Goal: Check status

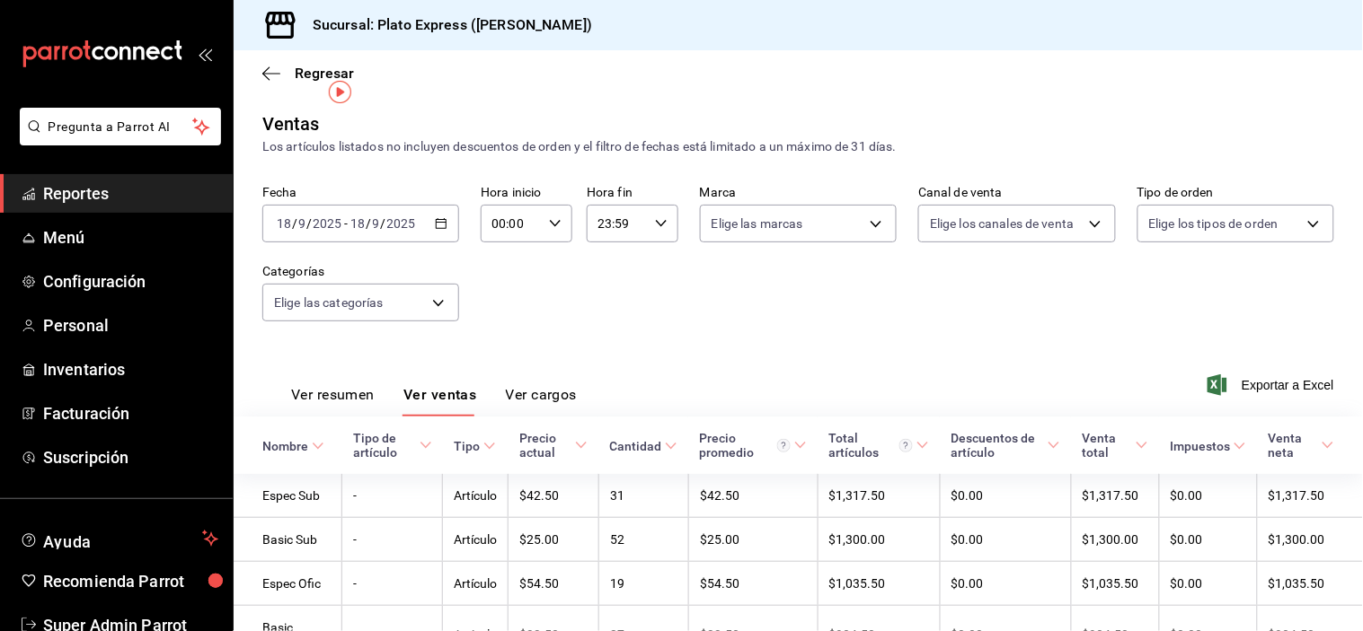
scroll to position [32, 0]
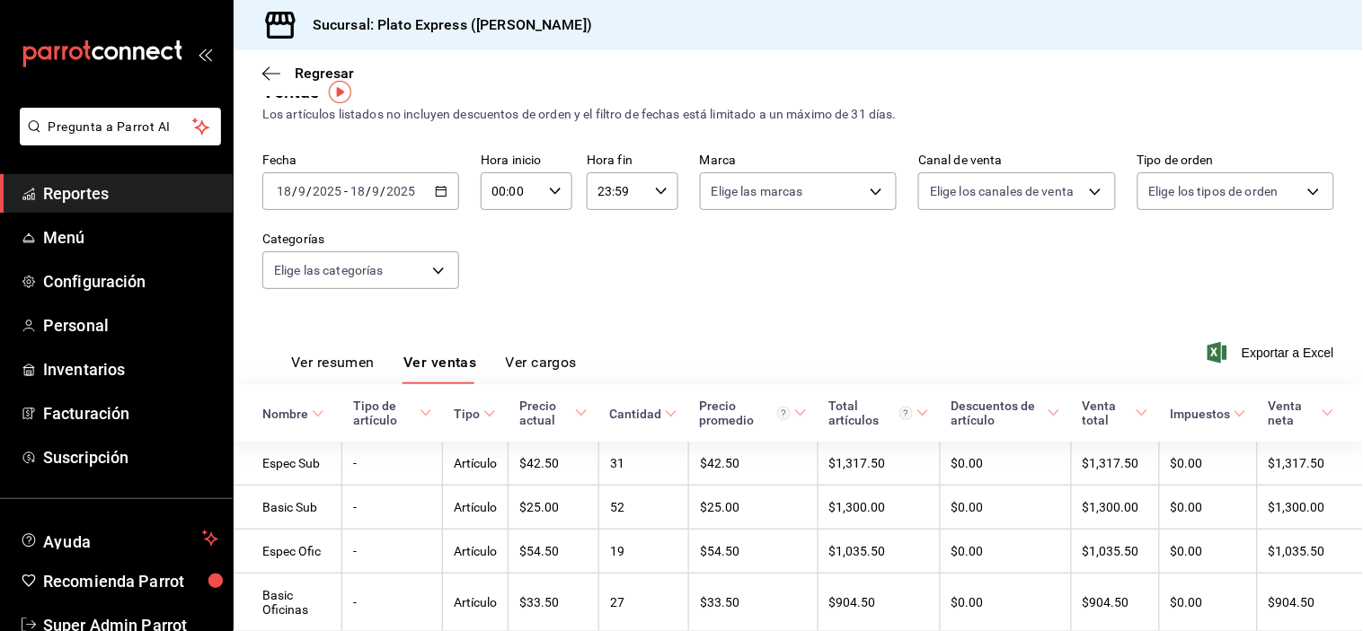
click at [150, 203] on span "Reportes" at bounding box center [130, 193] width 175 height 24
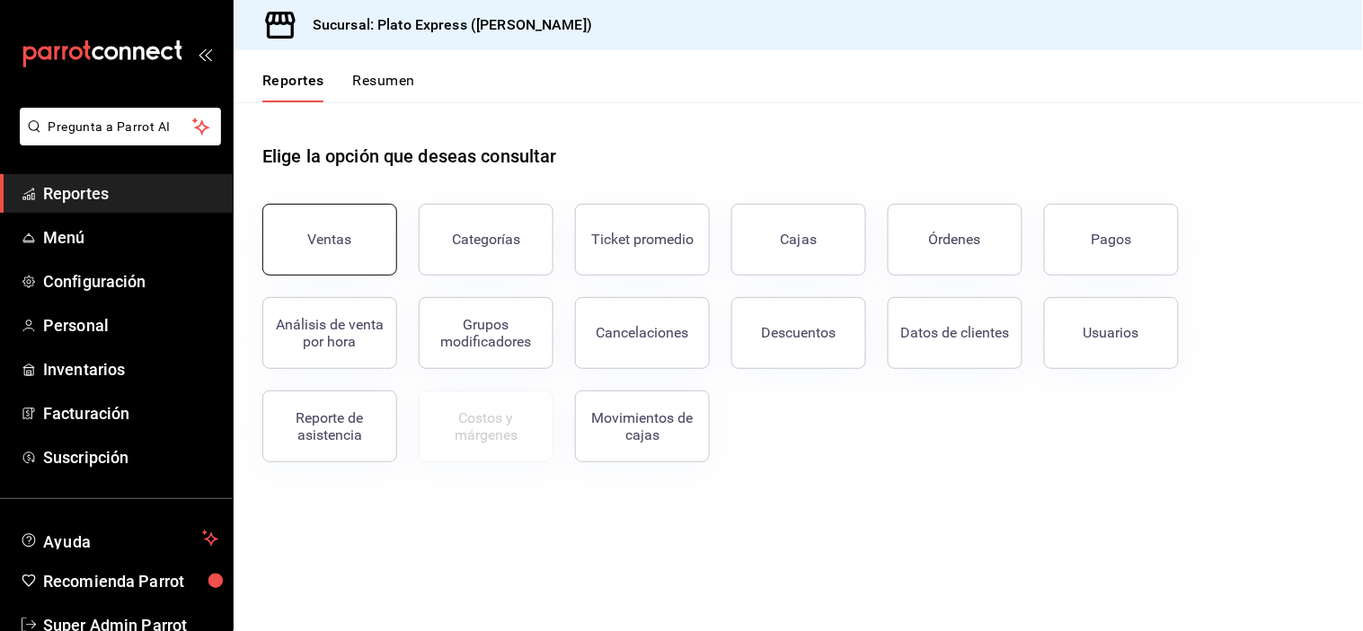
click at [315, 226] on button "Ventas" at bounding box center [329, 240] width 135 height 72
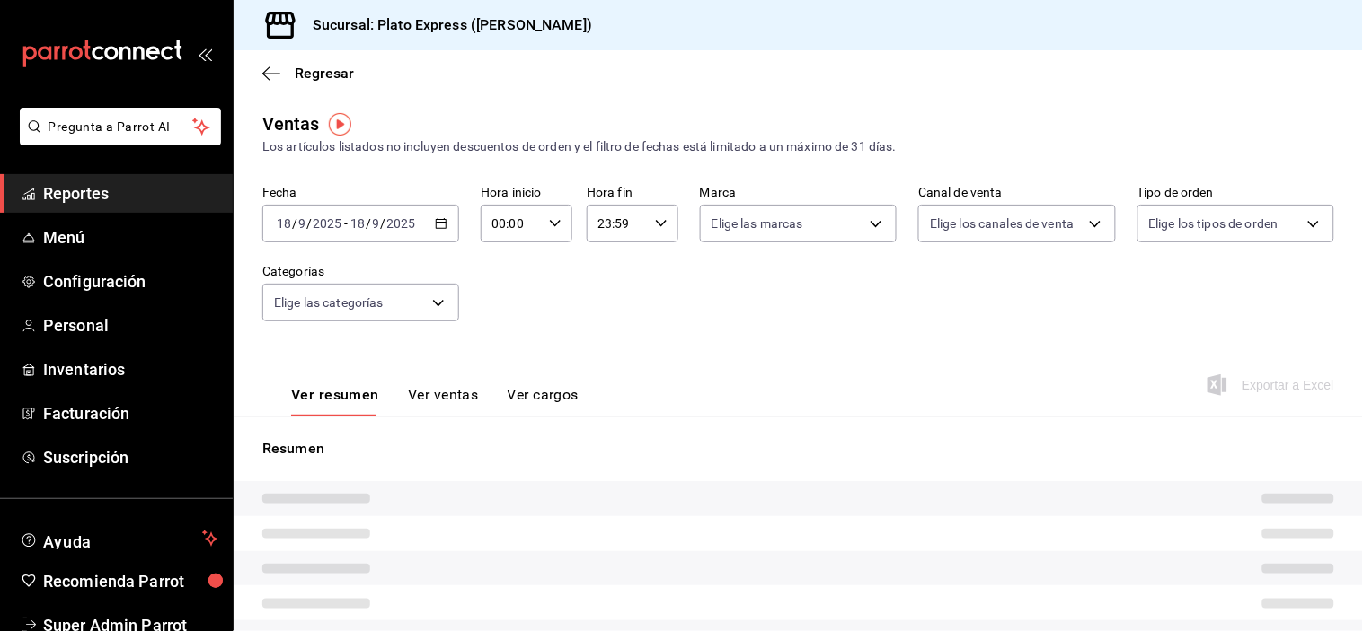
click at [429, 223] on div "[DATE] [DATE] - [DATE] [DATE]" at bounding box center [360, 224] width 197 height 38
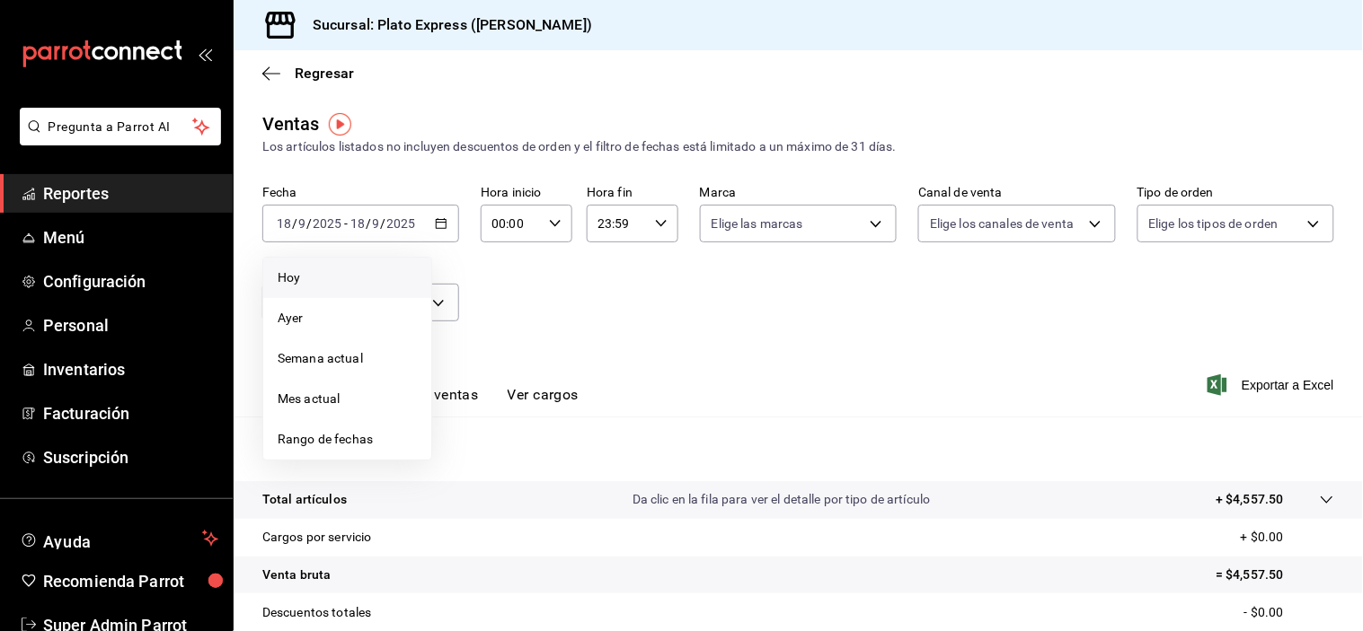
click at [321, 272] on span "Hoy" at bounding box center [347, 278] width 139 height 19
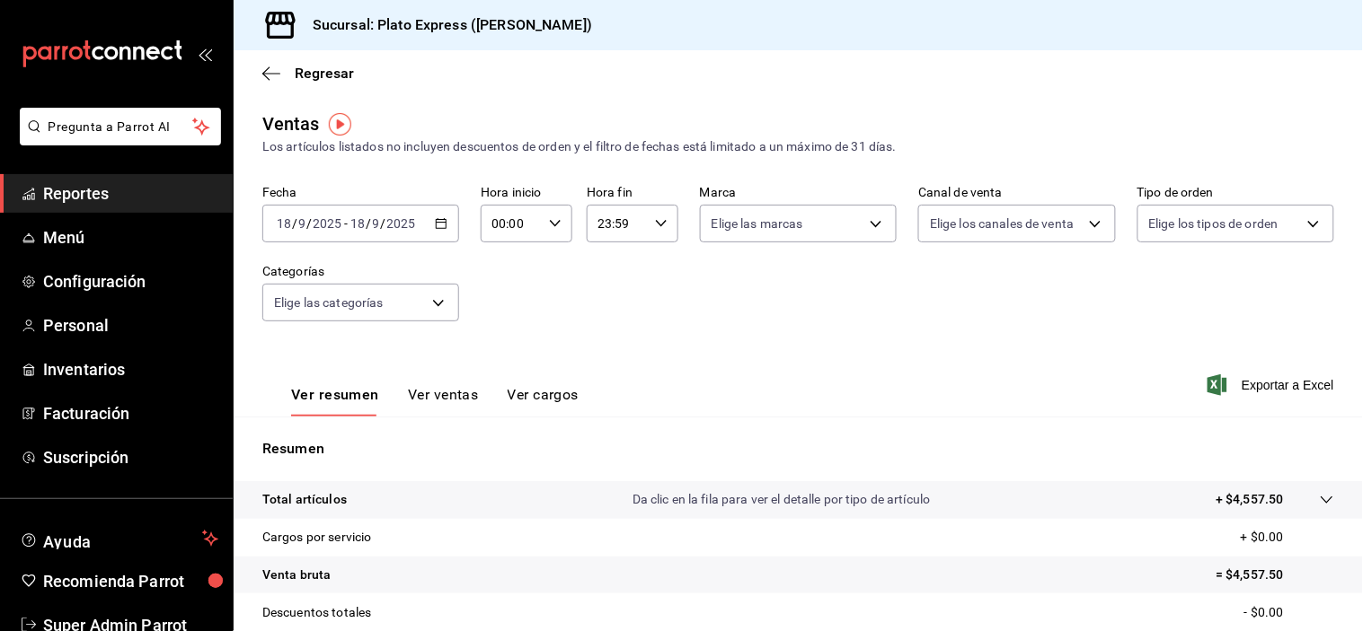
click at [432, 231] on div "[DATE] [DATE] - [DATE] [DATE]" at bounding box center [360, 224] width 197 height 38
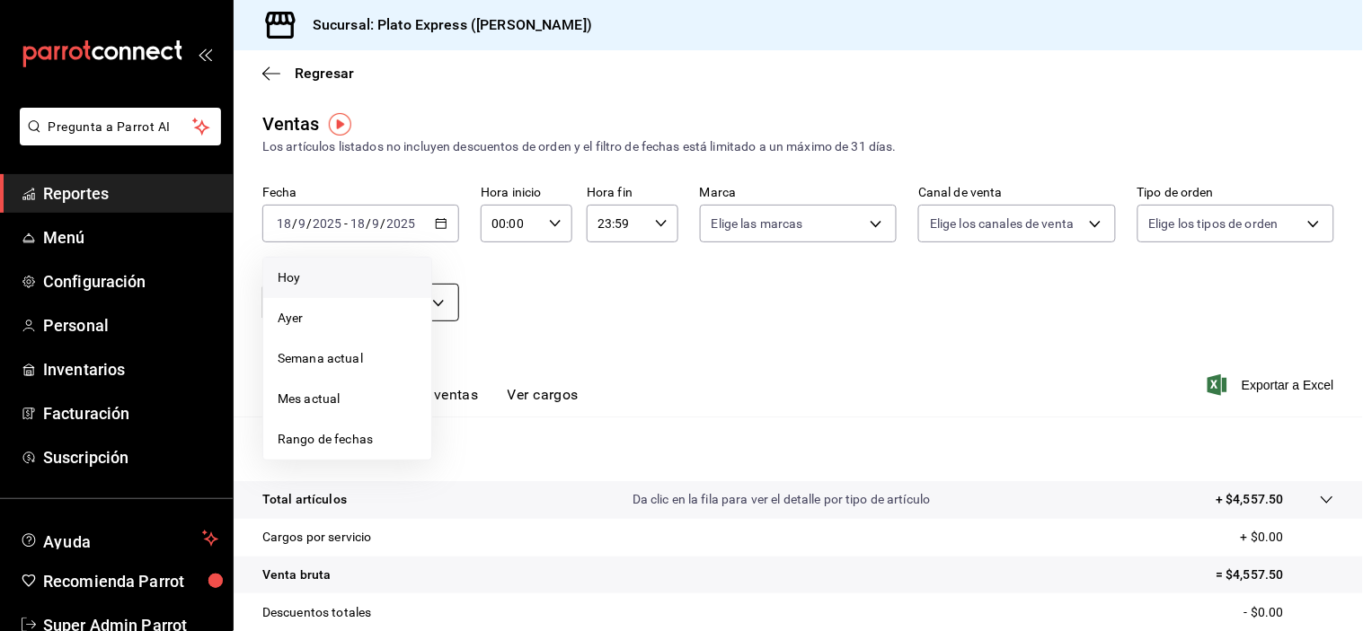
click at [316, 286] on span "Hoy" at bounding box center [347, 278] width 139 height 19
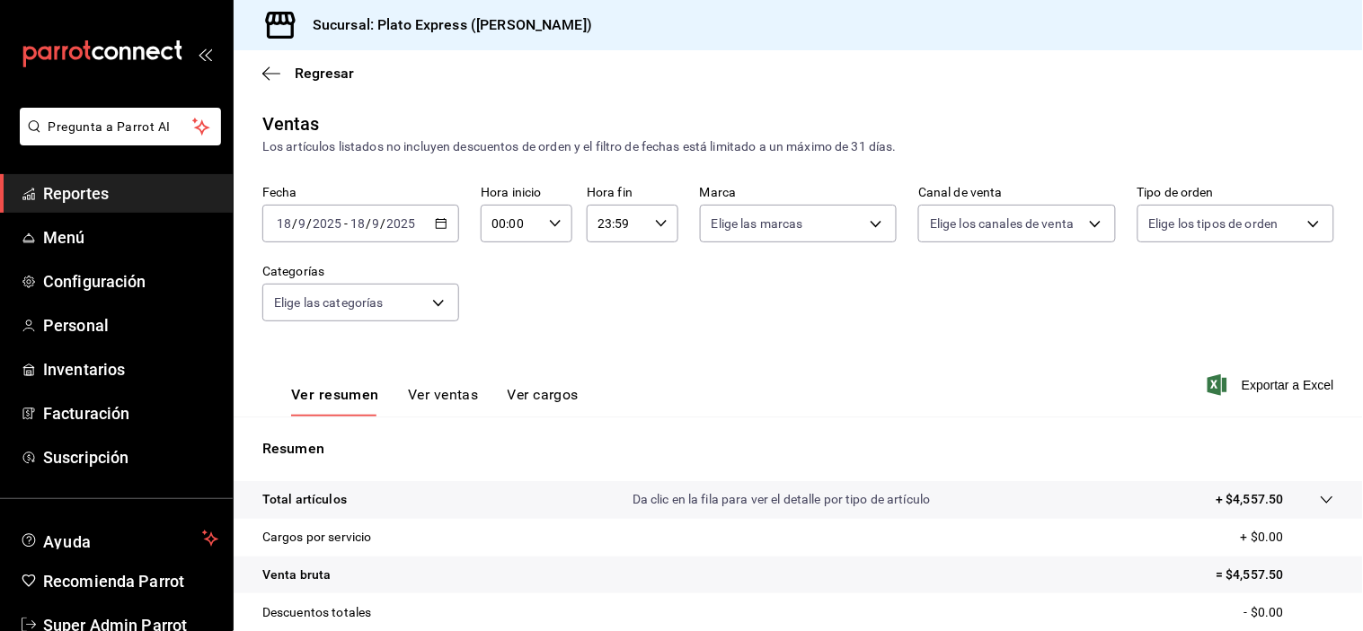
click at [447, 222] on div "[DATE] [DATE] - [DATE] [DATE]" at bounding box center [360, 224] width 197 height 38
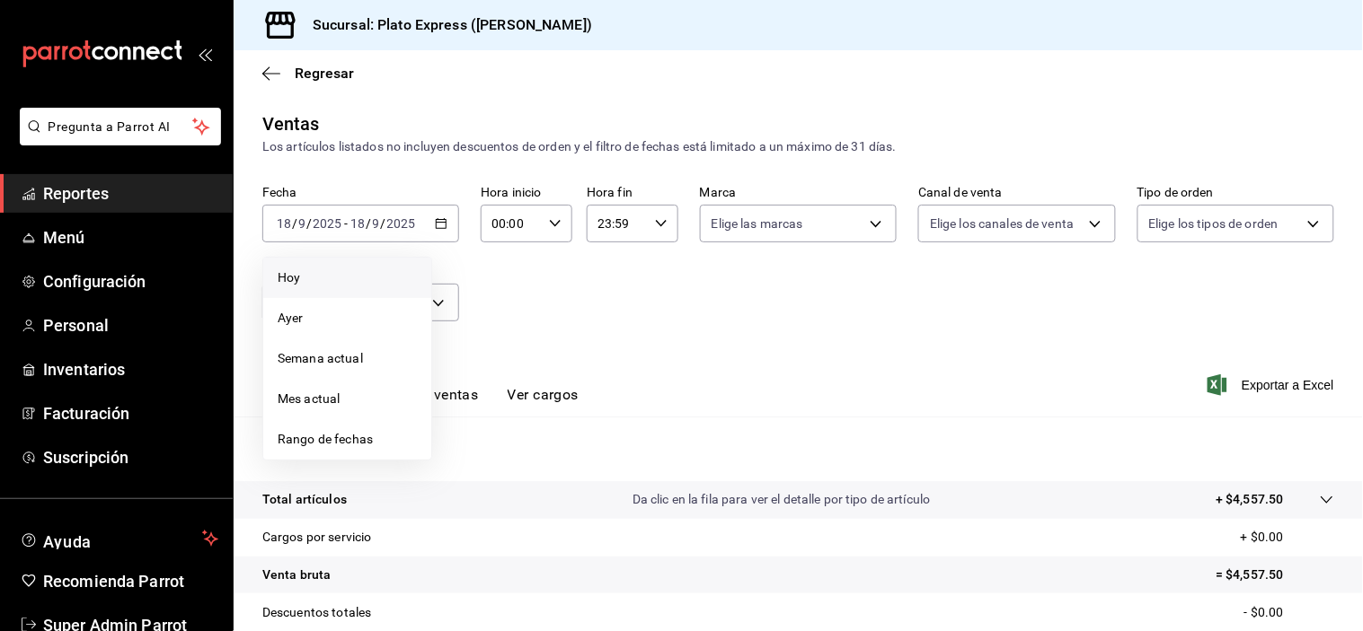
click at [321, 282] on span "Hoy" at bounding box center [347, 278] width 139 height 19
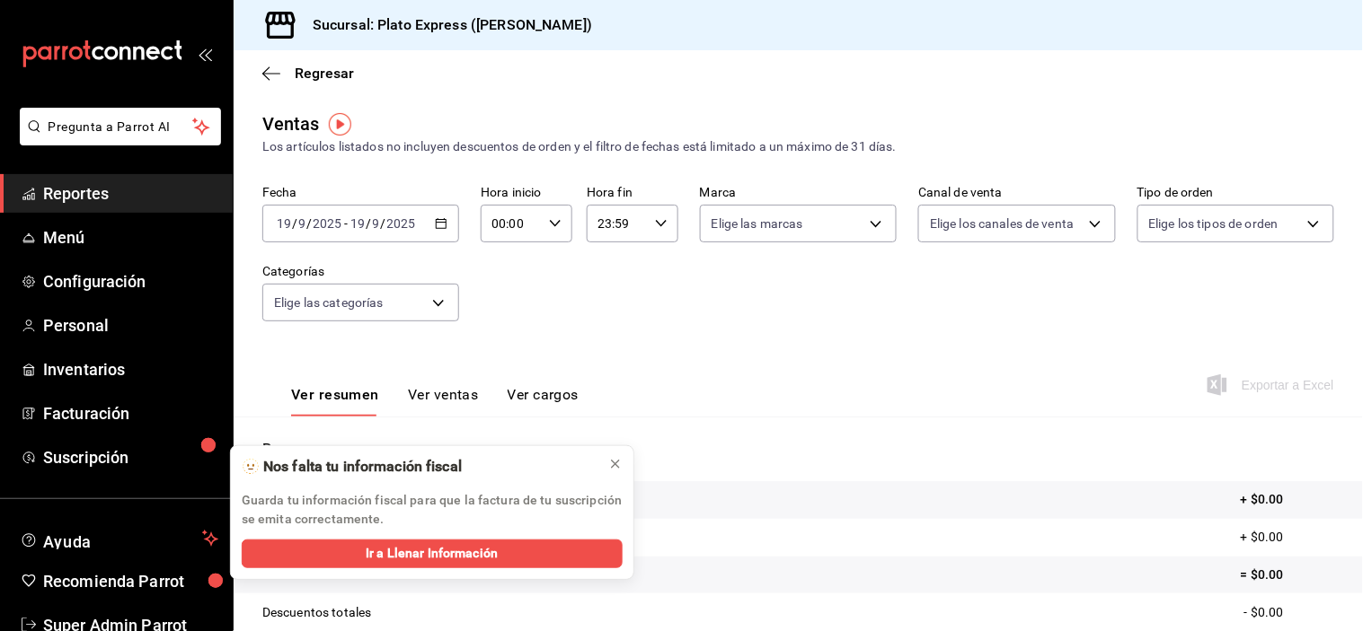
click at [609, 278] on div "Fecha 2025-09-19 19 / 9 / 2025 - 2025-09-19 19 / 9 / 2025 Hora inicio 00:00 Hor…" at bounding box center [798, 264] width 1072 height 158
click at [620, 465] on icon at bounding box center [615, 464] width 14 height 14
